Goal: Task Accomplishment & Management: Manage account settings

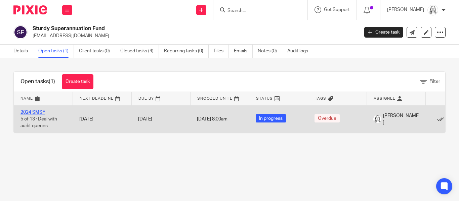
click at [39, 111] on link "2024 SMSF" at bounding box center [32, 112] width 25 height 5
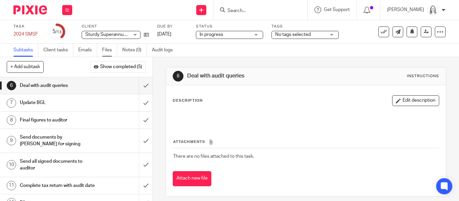
click at [110, 51] on link "Files" at bounding box center [109, 50] width 15 height 13
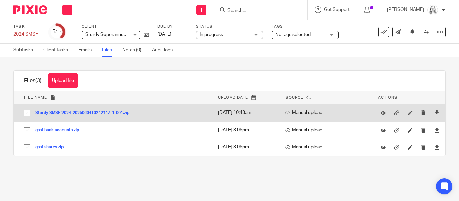
click at [81, 112] on button "Sturdy SMSF 2024-20250604T024211Z-1-001.zip" at bounding box center [84, 113] width 99 height 5
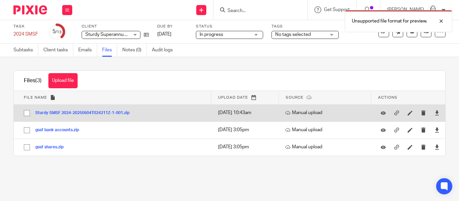
click at [81, 112] on button "Sturdy SMSF 2024-20250604T024211Z-1-001.zip" at bounding box center [84, 113] width 99 height 5
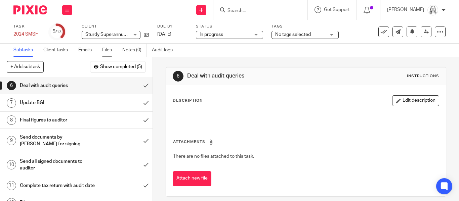
click at [108, 54] on link "Files" at bounding box center [109, 50] width 15 height 13
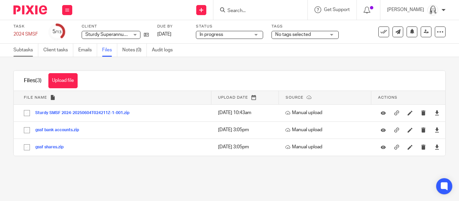
click at [26, 53] on link "Subtasks" at bounding box center [25, 50] width 25 height 13
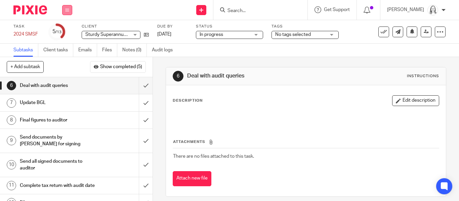
click at [67, 9] on icon at bounding box center [67, 10] width 4 height 4
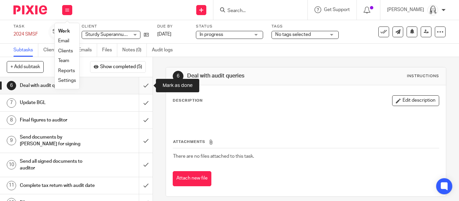
click at [144, 86] on input "submit" at bounding box center [76, 85] width 152 height 17
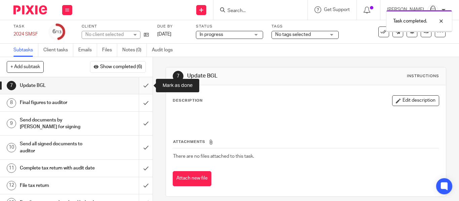
click at [145, 87] on input "submit" at bounding box center [76, 85] width 152 height 17
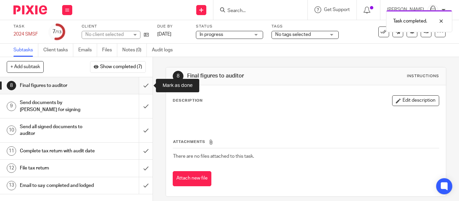
click at [146, 86] on input "submit" at bounding box center [76, 85] width 152 height 17
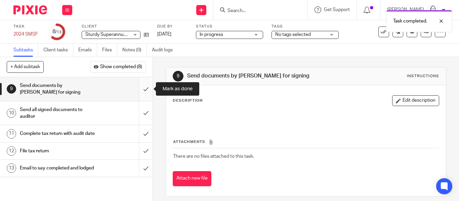
click at [145, 91] on input "submit" at bounding box center [76, 89] width 152 height 24
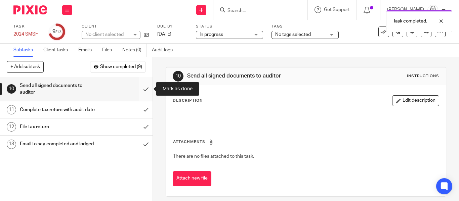
click at [145, 91] on input "submit" at bounding box center [76, 89] width 152 height 24
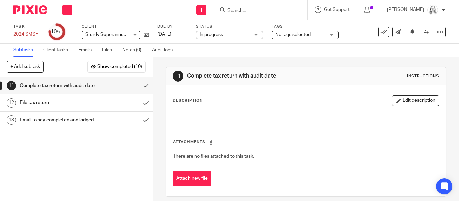
click at [66, 9] on icon at bounding box center [67, 10] width 4 height 4
click at [60, 40] on link "Email" at bounding box center [63, 41] width 11 height 5
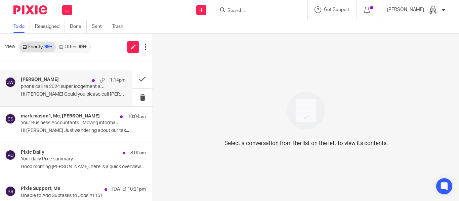
scroll to position [27, 0]
click at [79, 83] on p "phone call re 2024 super lodgement and taking money out" at bounding box center [63, 86] width 84 height 6
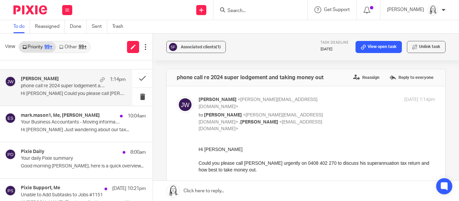
scroll to position [0, 0]
click at [383, 48] on link "View open task" at bounding box center [378, 47] width 46 height 12
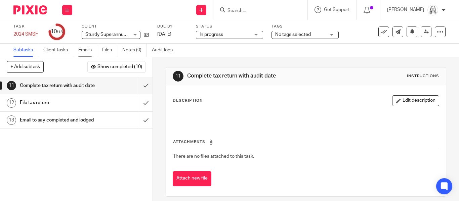
click at [79, 50] on link "Emails" at bounding box center [87, 50] width 19 height 13
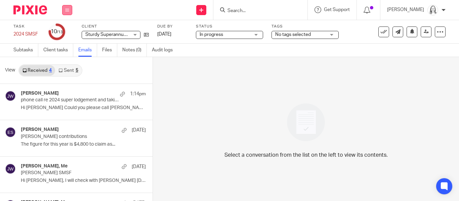
click at [68, 11] on icon at bounding box center [67, 10] width 4 height 4
click at [64, 42] on link "Email" at bounding box center [63, 41] width 11 height 5
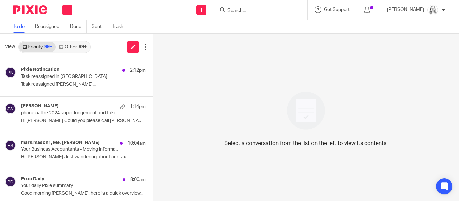
click at [72, 48] on link "Other 99+" at bounding box center [73, 47] width 34 height 11
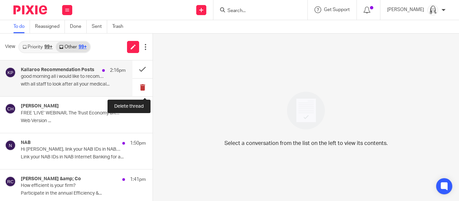
click at [141, 88] on button at bounding box center [142, 88] width 20 height 18
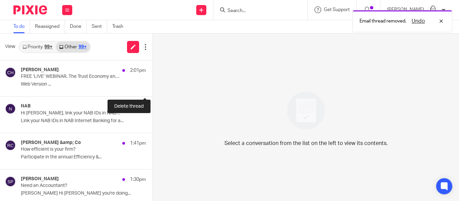
click at [152, 88] on button at bounding box center [154, 88] width 5 height 18
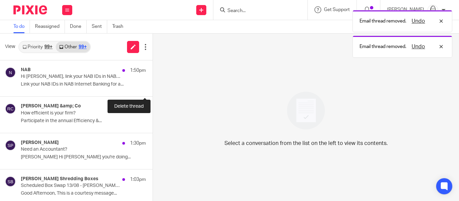
click at [152, 88] on button at bounding box center [154, 88] width 5 height 18
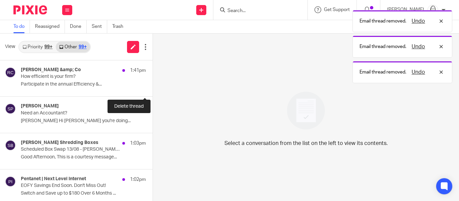
click at [152, 88] on button at bounding box center [154, 88] width 5 height 18
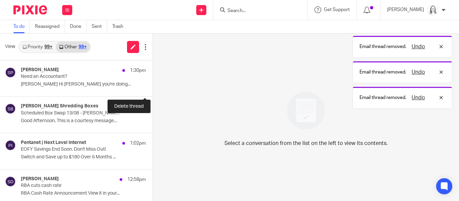
click at [152, 88] on button at bounding box center [154, 88] width 5 height 18
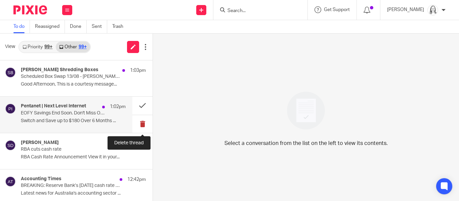
click at [141, 125] on button at bounding box center [142, 124] width 20 height 18
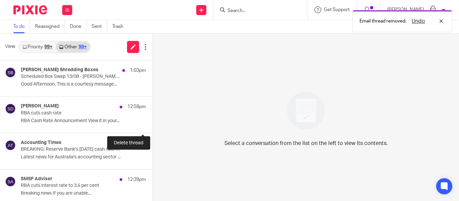
click at [152, 125] on button at bounding box center [154, 124] width 5 height 18
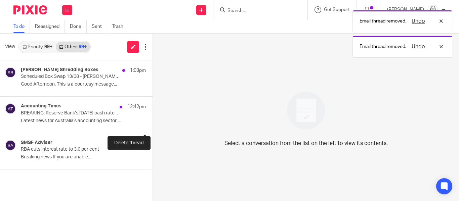
click at [152, 125] on button at bounding box center [154, 124] width 5 height 18
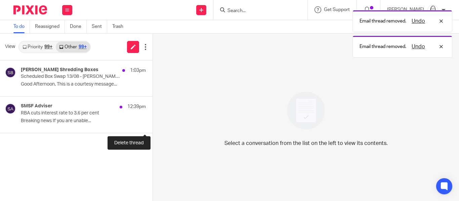
click at [152, 125] on button at bounding box center [154, 124] width 5 height 18
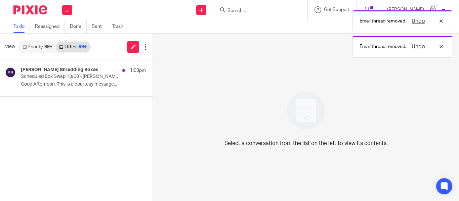
click at [35, 48] on link "Priority 99+" at bounding box center [37, 47] width 37 height 11
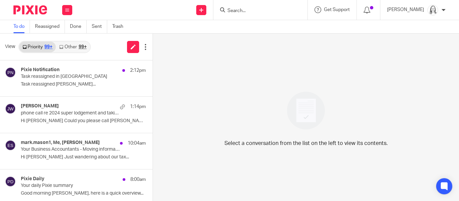
click at [69, 47] on link "Other 99+" at bounding box center [73, 47] width 34 height 11
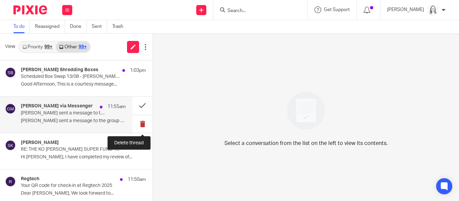
click at [142, 124] on button at bounding box center [142, 124] width 20 height 18
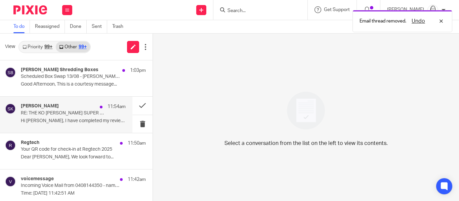
click at [51, 111] on p "RE: THE KO [PERSON_NAME] SUPER FUND- 2023/24 AUDIT COMPLETE" at bounding box center [63, 113] width 84 height 6
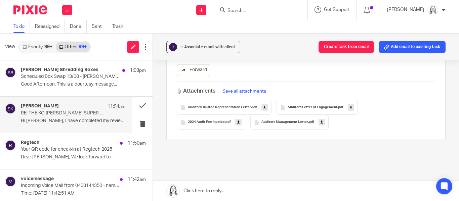
scroll to position [233, 0]
click at [255, 87] on button "Save all attachments" at bounding box center [244, 90] width 48 height 7
click at [264, 104] on icon at bounding box center [264, 106] width 2 height 5
click at [350, 104] on icon at bounding box center [351, 106] width 2 height 5
click at [238, 119] on icon at bounding box center [238, 121] width 2 height 5
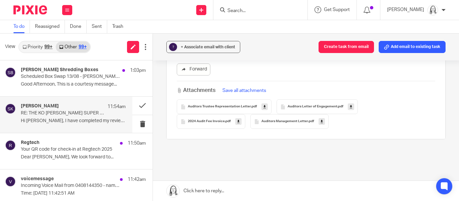
click at [320, 119] on icon at bounding box center [321, 121] width 2 height 5
click at [405, 45] on button "Add email to existing task" at bounding box center [411, 47] width 67 height 12
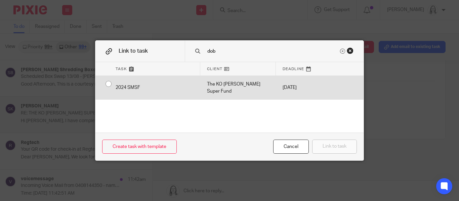
type input "dob"
click at [107, 86] on input "radio" at bounding box center [108, 84] width 13 height 13
radio input "false"
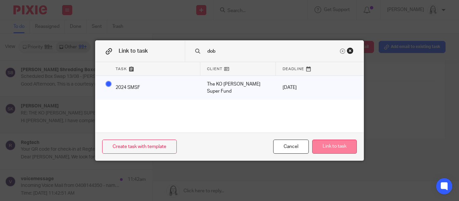
click at [323, 147] on button "Link to task" at bounding box center [334, 147] width 45 height 14
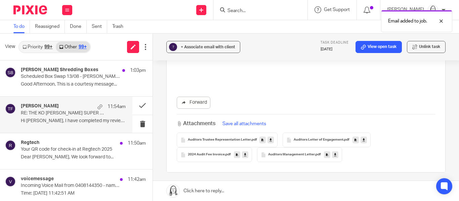
scroll to position [207, 0]
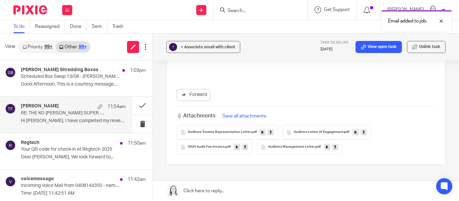
click at [246, 112] on button "Save all attachments" at bounding box center [244, 115] width 48 height 7
click at [142, 106] on button at bounding box center [142, 106] width 20 height 18
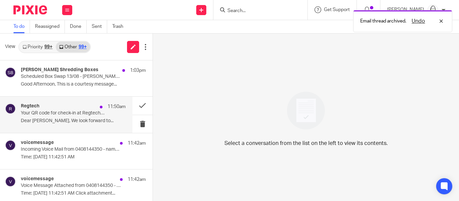
click at [38, 116] on p "Your QR code for check-in at Regtech 2025" at bounding box center [63, 113] width 84 height 6
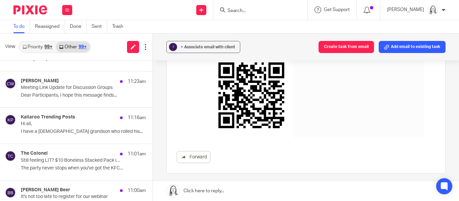
scroll to position [244, 0]
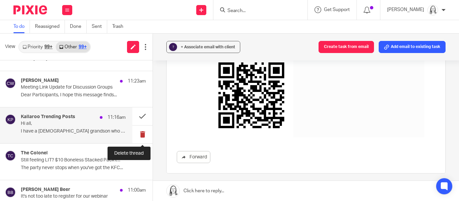
click at [142, 135] on button at bounding box center [142, 135] width 20 height 18
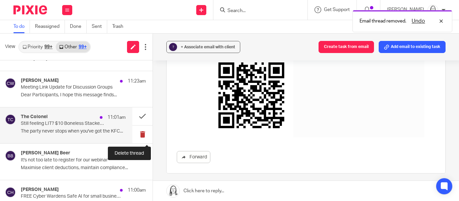
click at [142, 136] on button at bounding box center [142, 135] width 20 height 18
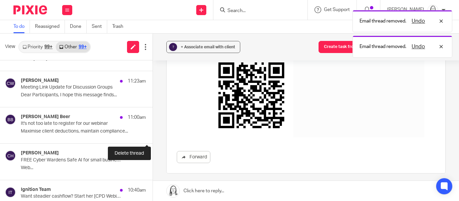
click at [152, 136] on button at bounding box center [154, 135] width 5 height 18
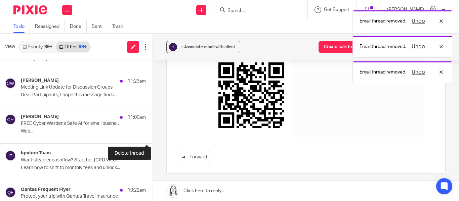
click at [152, 136] on button at bounding box center [154, 135] width 5 height 18
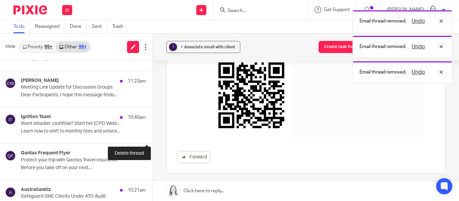
click at [152, 136] on button at bounding box center [154, 135] width 5 height 18
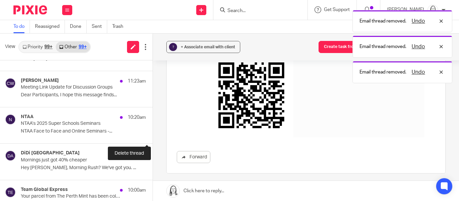
click at [152, 136] on button at bounding box center [154, 135] width 5 height 18
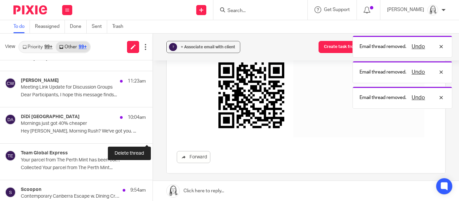
click at [152, 136] on button at bounding box center [154, 135] width 5 height 18
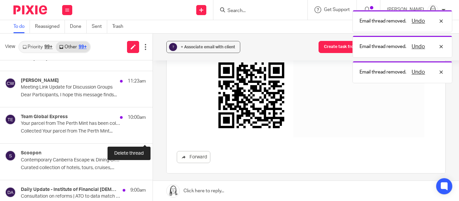
click at [152, 136] on button at bounding box center [154, 135] width 5 height 18
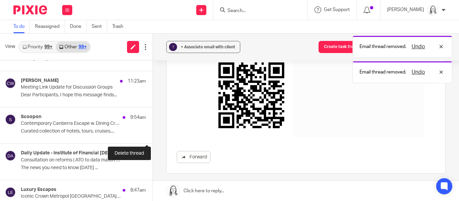
click at [152, 136] on button at bounding box center [154, 135] width 5 height 18
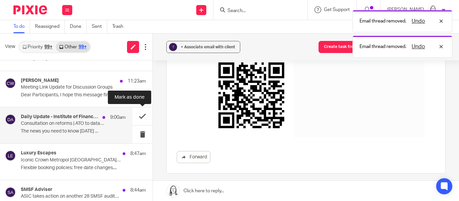
click at [140, 117] on button at bounding box center [142, 116] width 20 height 18
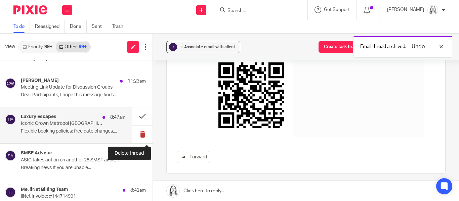
click at [143, 135] on button at bounding box center [142, 135] width 20 height 18
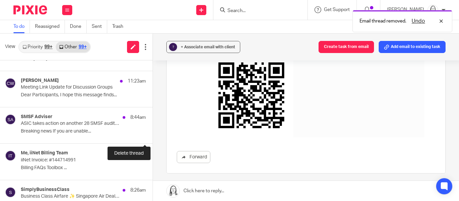
click at [152, 136] on button at bounding box center [154, 135] width 5 height 18
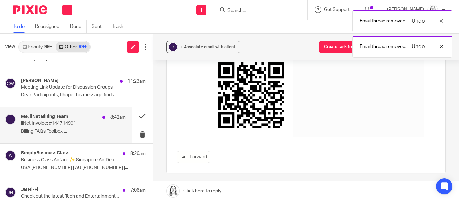
click at [45, 124] on p "iiNet Invoice: #144714991" at bounding box center [63, 124] width 84 height 6
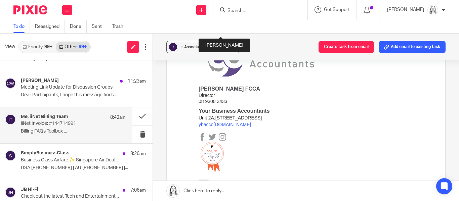
scroll to position [157, 0]
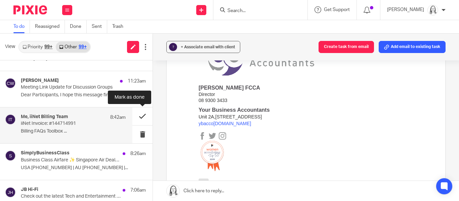
click at [139, 118] on button at bounding box center [142, 116] width 20 height 18
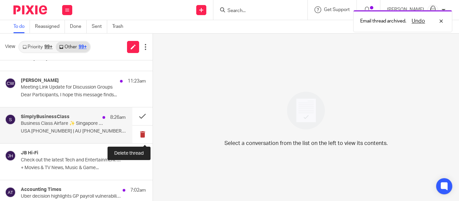
click at [142, 134] on button at bounding box center [142, 135] width 20 height 18
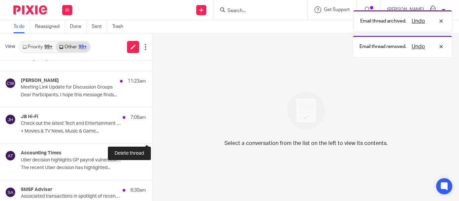
click at [152, 134] on button at bounding box center [154, 135] width 5 height 18
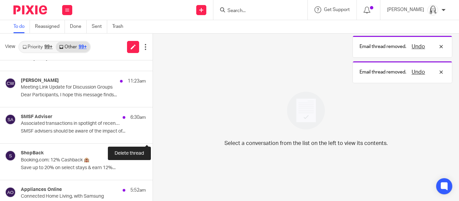
click at [152, 134] on button at bounding box center [154, 135] width 5 height 18
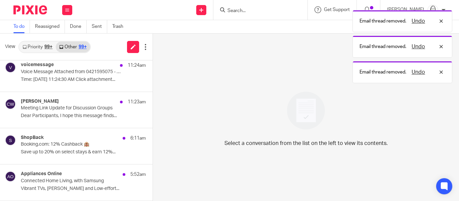
scroll to position [244, 0]
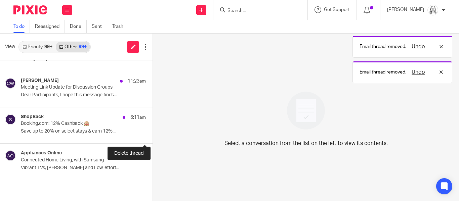
click at [152, 134] on button at bounding box center [154, 135] width 5 height 18
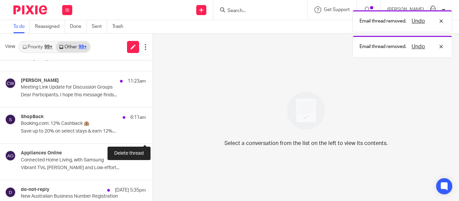
click at [152, 134] on button at bounding box center [154, 135] width 5 height 18
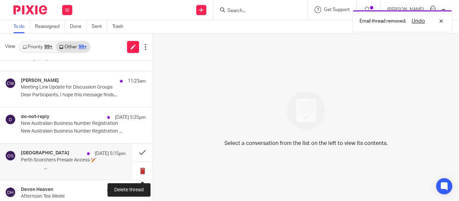
click at [142, 172] on button at bounding box center [142, 171] width 20 height 18
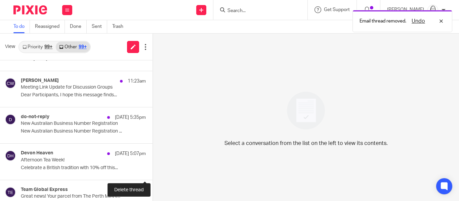
click at [152, 172] on button at bounding box center [154, 171] width 5 height 18
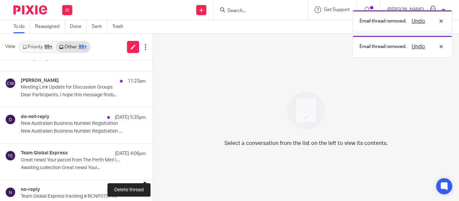
click at [152, 172] on button at bounding box center [154, 171] width 5 height 18
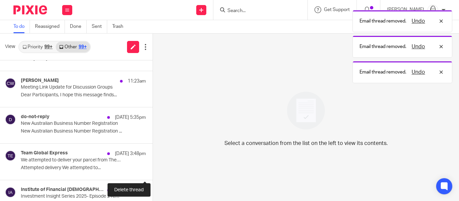
click at [152, 172] on button at bounding box center [154, 171] width 5 height 18
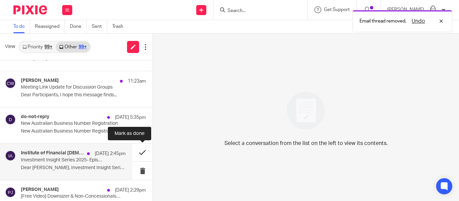
click at [140, 153] on button at bounding box center [142, 153] width 20 height 18
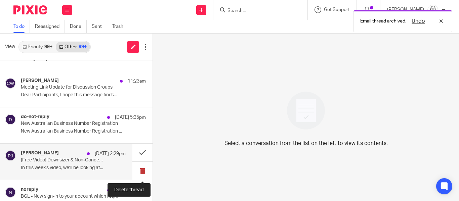
click at [142, 172] on button at bounding box center [142, 171] width 20 height 18
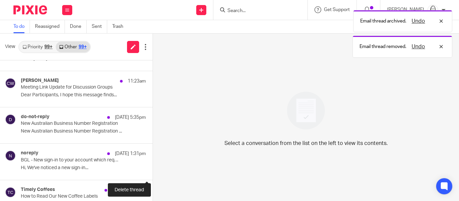
click at [152, 172] on button at bounding box center [154, 171] width 5 height 18
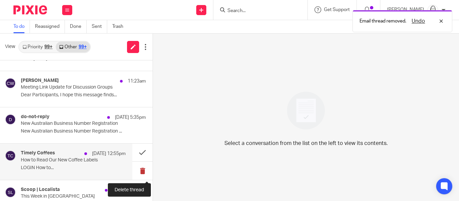
click at [142, 170] on button at bounding box center [142, 171] width 20 height 18
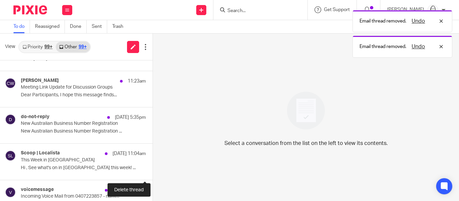
click at [152, 170] on button at bounding box center [154, 171] width 5 height 18
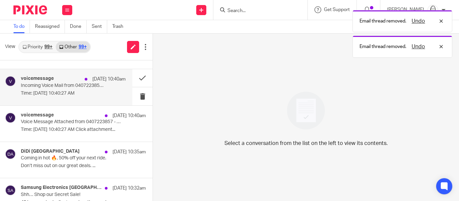
scroll to position [320, 0]
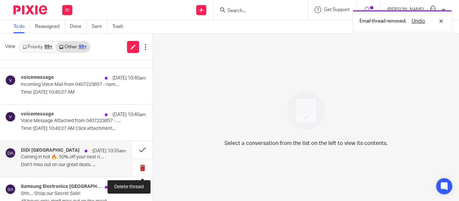
click at [143, 168] on button at bounding box center [142, 168] width 20 height 18
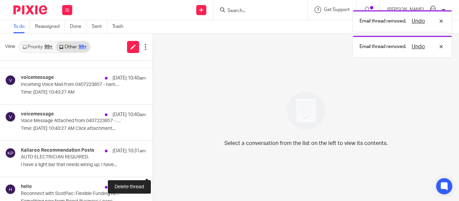
click at [152, 168] on button at bounding box center [154, 168] width 5 height 18
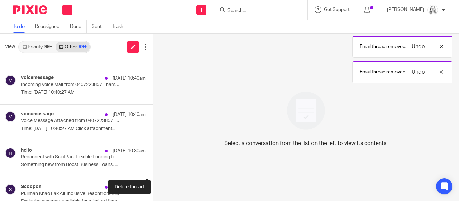
click at [152, 168] on button at bounding box center [154, 168] width 5 height 18
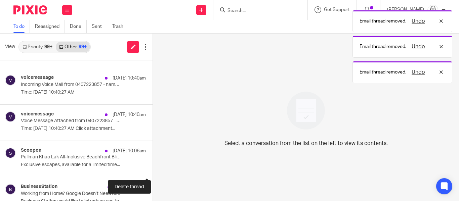
click at [152, 168] on button at bounding box center [154, 168] width 5 height 18
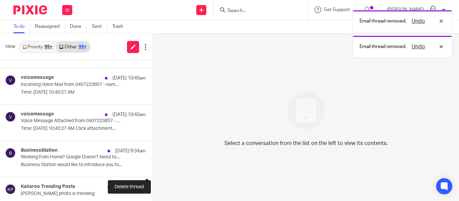
click at [152, 168] on button at bounding box center [154, 168] width 5 height 18
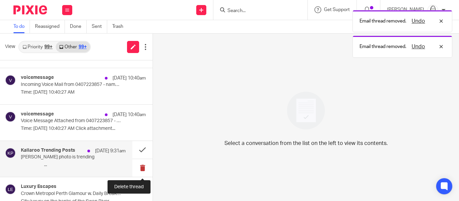
click at [141, 169] on button at bounding box center [142, 168] width 20 height 18
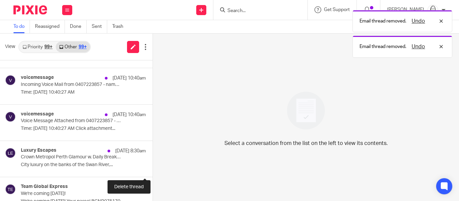
click at [152, 169] on button at bounding box center [154, 168] width 5 height 18
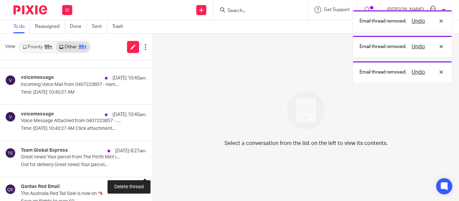
click at [152, 169] on button at bounding box center [154, 168] width 5 height 18
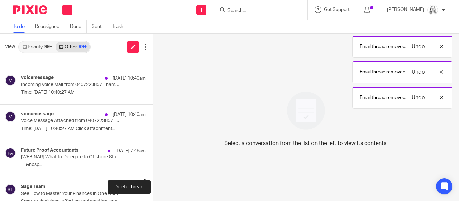
click at [152, 169] on button at bounding box center [154, 168] width 5 height 18
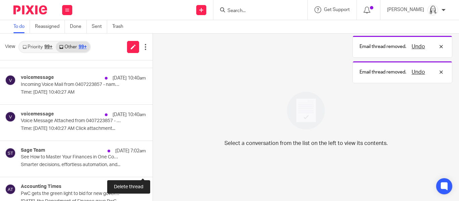
click at [152, 169] on button at bounding box center [154, 168] width 5 height 18
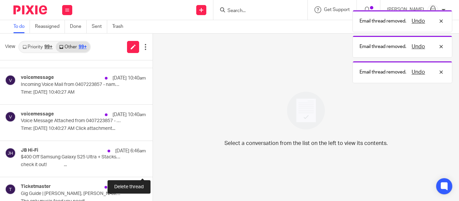
click at [152, 169] on button at bounding box center [154, 168] width 5 height 18
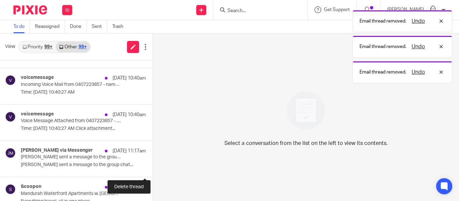
click at [152, 169] on button at bounding box center [154, 168] width 5 height 18
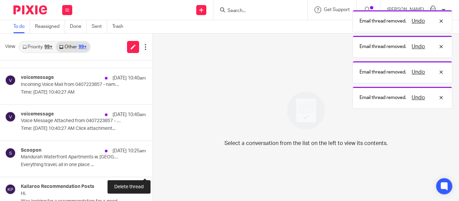
click at [152, 169] on button at bounding box center [154, 168] width 5 height 18
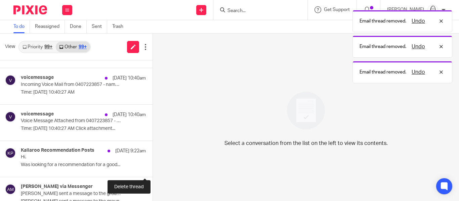
click at [152, 169] on button at bounding box center [154, 168] width 5 height 18
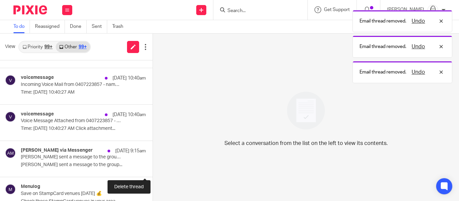
click at [152, 169] on button at bounding box center [154, 168] width 5 height 18
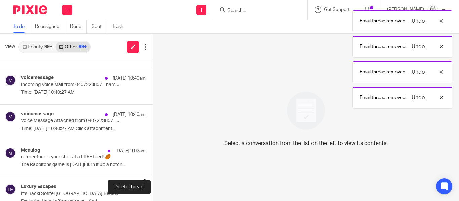
click at [152, 169] on button at bounding box center [154, 168] width 5 height 18
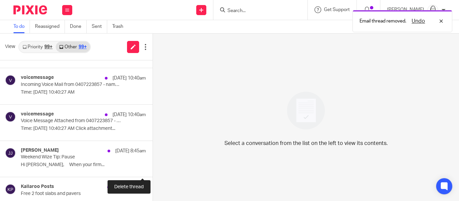
click at [152, 169] on button at bounding box center [154, 168] width 5 height 18
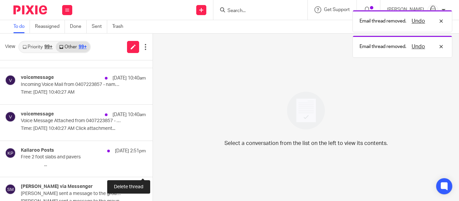
click at [152, 169] on button at bounding box center [154, 168] width 5 height 18
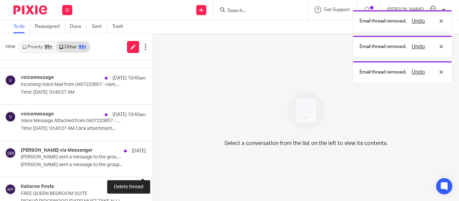
click at [152, 169] on button at bounding box center [154, 168] width 5 height 18
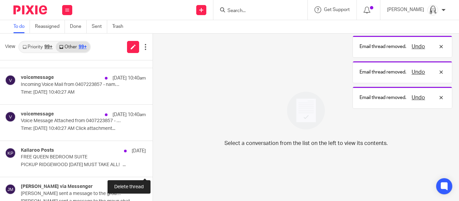
click at [152, 169] on button at bounding box center [154, 168] width 5 height 18
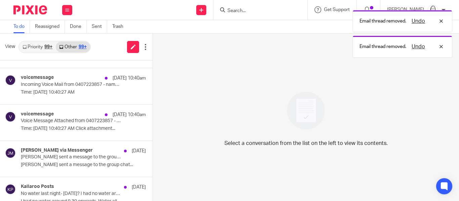
click at [35, 45] on link "Priority 99+" at bounding box center [37, 47] width 37 height 11
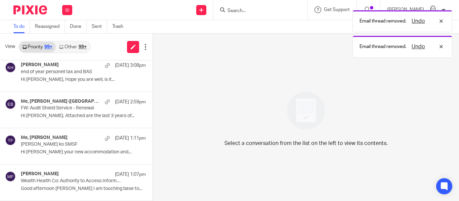
scroll to position [0, 0]
